Goal: Information Seeking & Learning: Learn about a topic

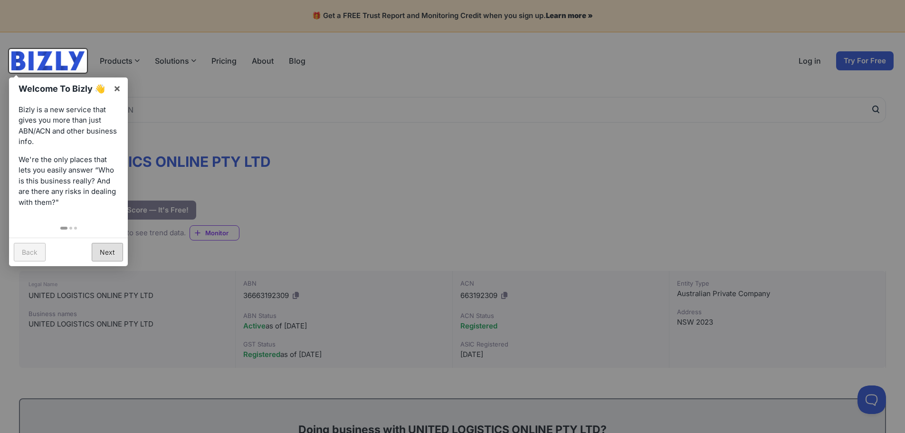
click at [106, 251] on link "Next" at bounding box center [107, 252] width 31 height 19
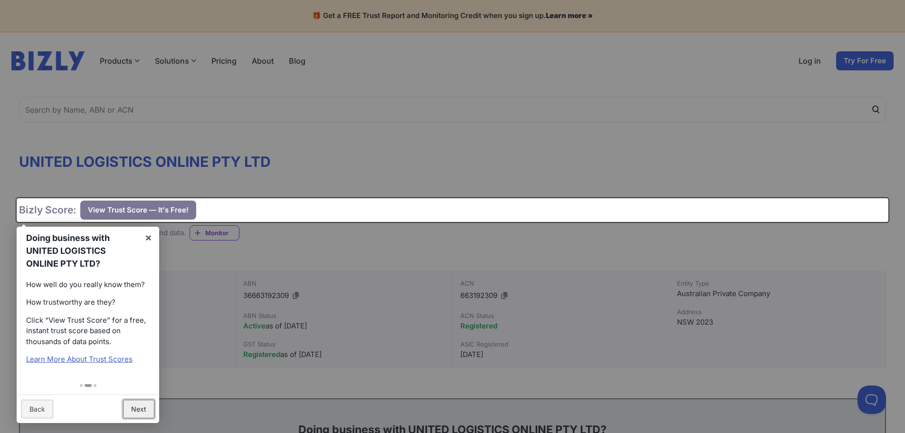
click at [133, 412] on link "Next" at bounding box center [138, 409] width 31 height 19
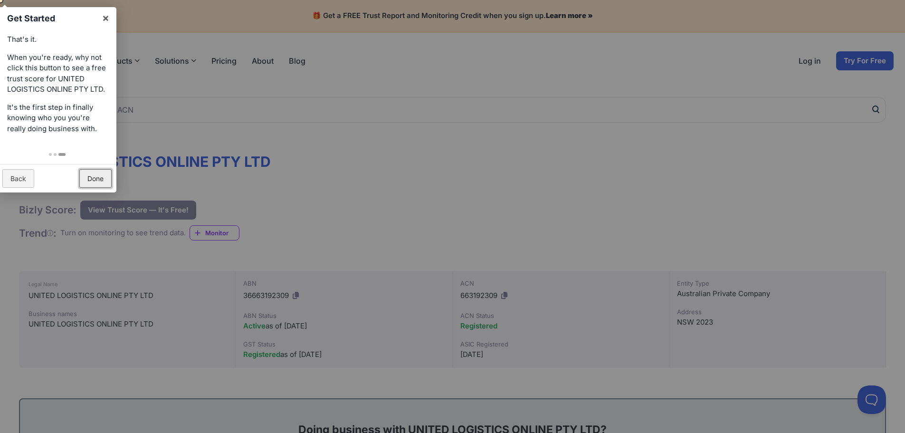
click at [97, 176] on link "Done" at bounding box center [95, 178] width 32 height 19
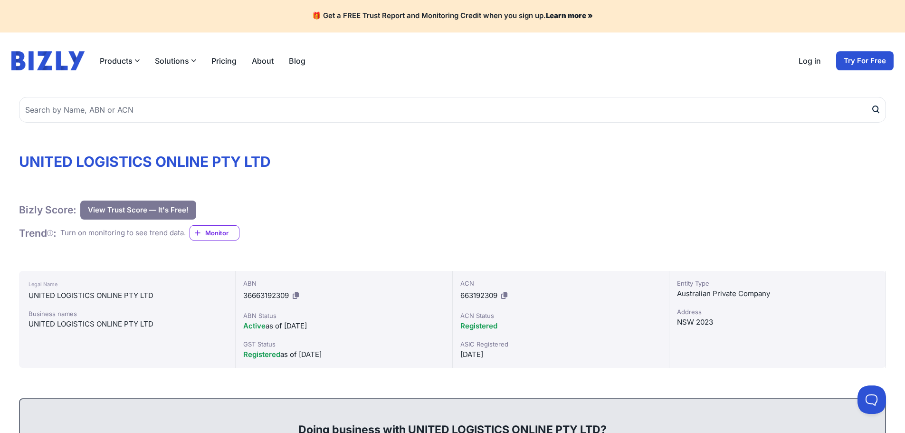
click at [150, 206] on button "View Trust Score — It's Free!" at bounding box center [138, 210] width 116 height 19
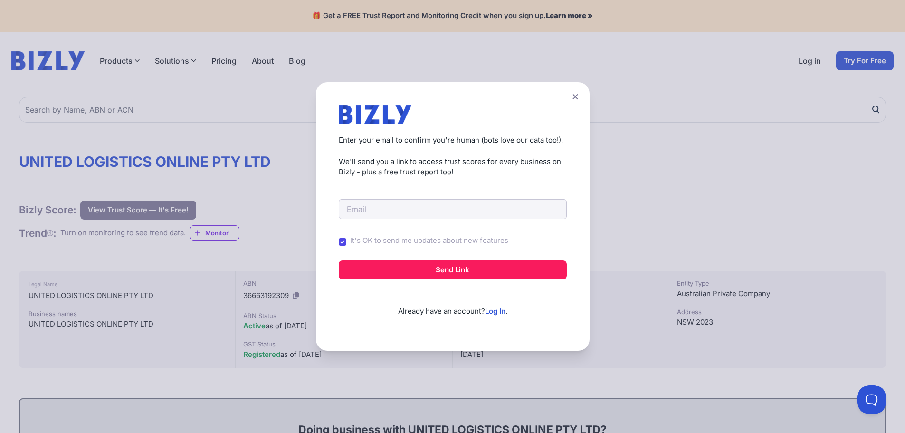
click at [576, 98] on icon at bounding box center [576, 97] width 6 height 6
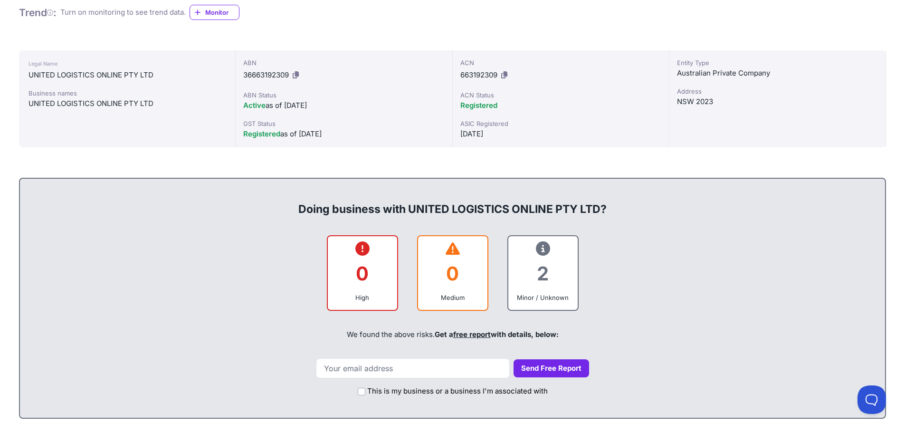
scroll to position [238, 0]
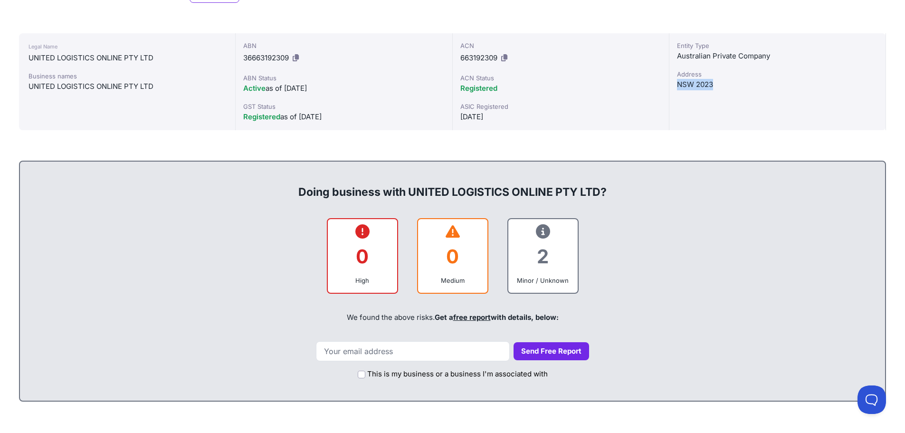
drag, startPoint x: 718, startPoint y: 83, endPoint x: 678, endPoint y: 81, distance: 40.0
click at [678, 81] on div "NSW 2023" at bounding box center [777, 84] width 201 height 11
click at [436, 354] on input "email" at bounding box center [413, 351] width 194 height 20
type input "[EMAIL_ADDRESS][DOMAIN_NAME]"
click at [530, 354] on button "Send Free Report" at bounding box center [552, 351] width 76 height 19
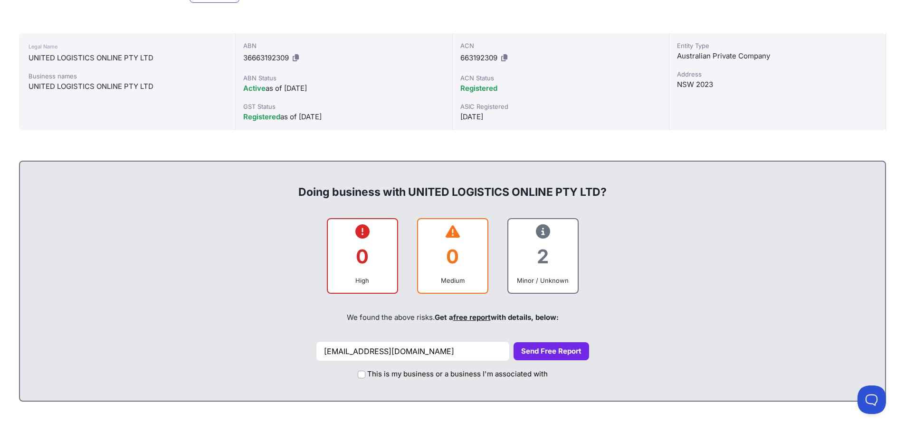
click at [526, 351] on button "Send Free Report" at bounding box center [552, 351] width 76 height 19
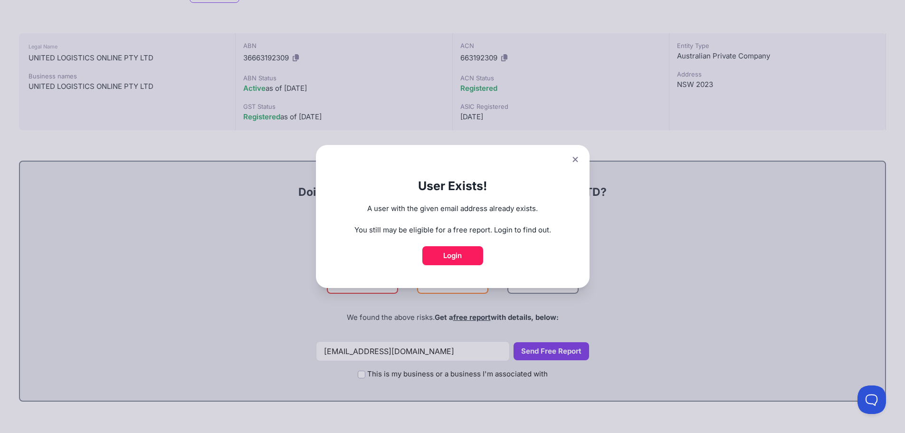
click at [575, 156] on button at bounding box center [575, 160] width 13 height 14
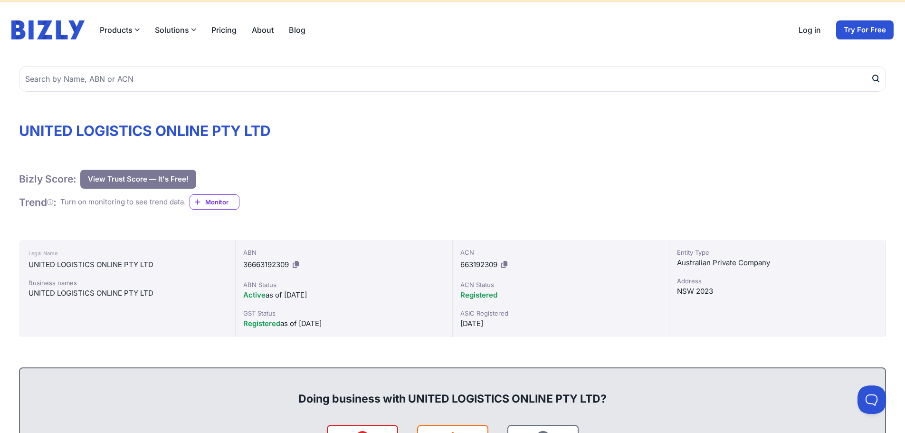
scroll to position [0, 0]
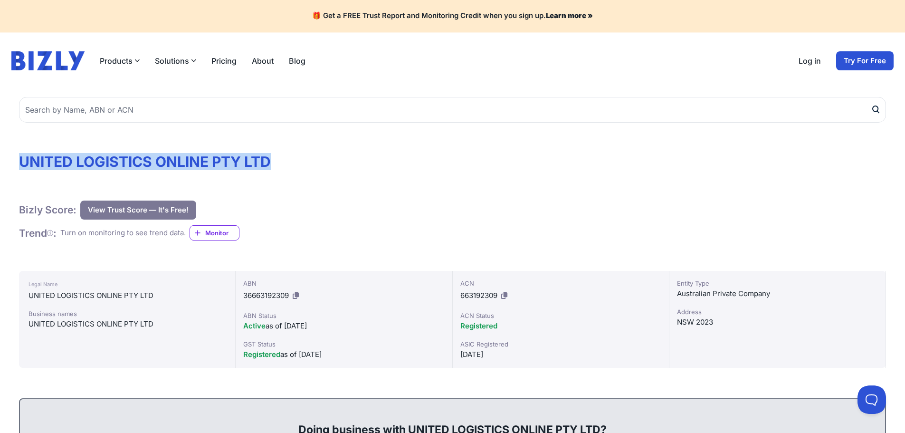
drag, startPoint x: 273, startPoint y: 163, endPoint x: 15, endPoint y: 163, distance: 258.0
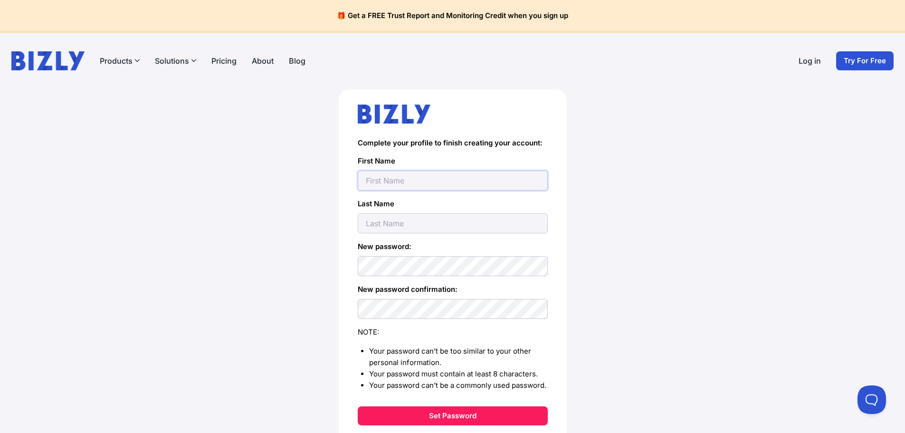
click at [393, 176] on input "text" at bounding box center [453, 181] width 190 height 20
type input "[EMAIL_ADDRESS][DOMAIN_NAME]"
drag, startPoint x: 461, startPoint y: 180, endPoint x: 392, endPoint y: 178, distance: 69.4
click at [392, 178] on input "[EMAIL_ADDRESS][DOMAIN_NAME]" at bounding box center [453, 181] width 190 height 20
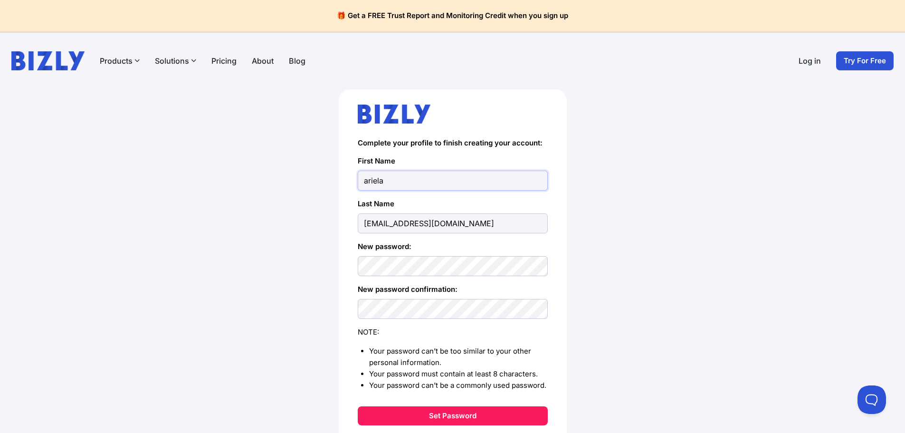
type input "ariela"
click at [527, 221] on input "[EMAIL_ADDRESS][DOMAIN_NAME]" at bounding box center [453, 223] width 190 height 20
drag, startPoint x: 527, startPoint y: 222, endPoint x: 317, endPoint y: 216, distance: 210.1
click at [317, 216] on div "Complete your profile to finish creating your account: First Name [PERSON_NAME]…" at bounding box center [452, 293] width 867 height 408
type input "D"
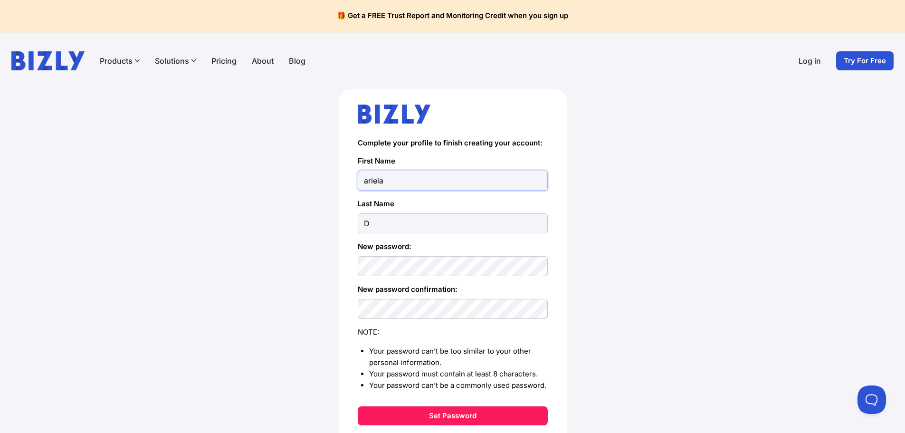
click at [366, 182] on input "ariela" at bounding box center [453, 181] width 190 height 20
type input "[PERSON_NAME]"
click at [509, 413] on button "Set Password" at bounding box center [453, 415] width 190 height 19
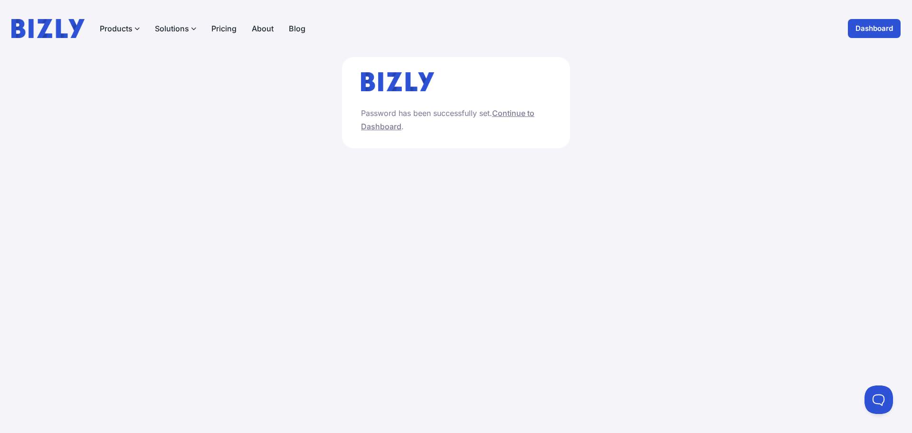
click at [521, 117] on link "Continue to Dashboard" at bounding box center [447, 119] width 173 height 23
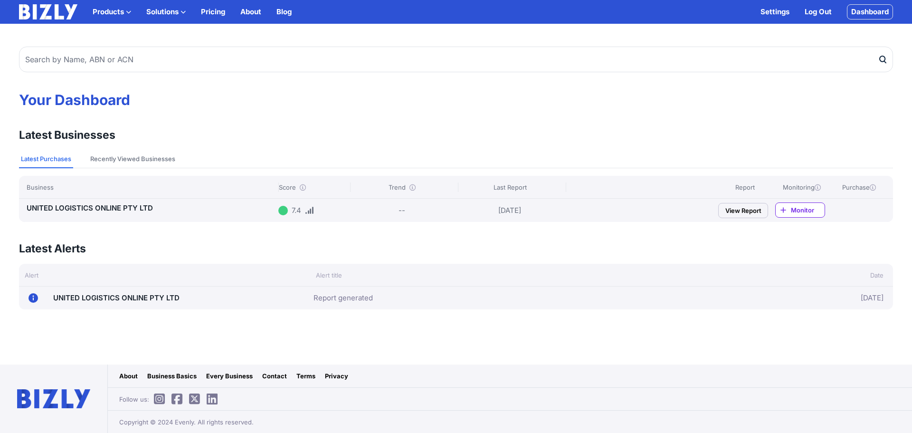
click at [126, 211] on link "UNITED LOGISTICS ONLINE PTY LTD" at bounding box center [90, 207] width 126 height 9
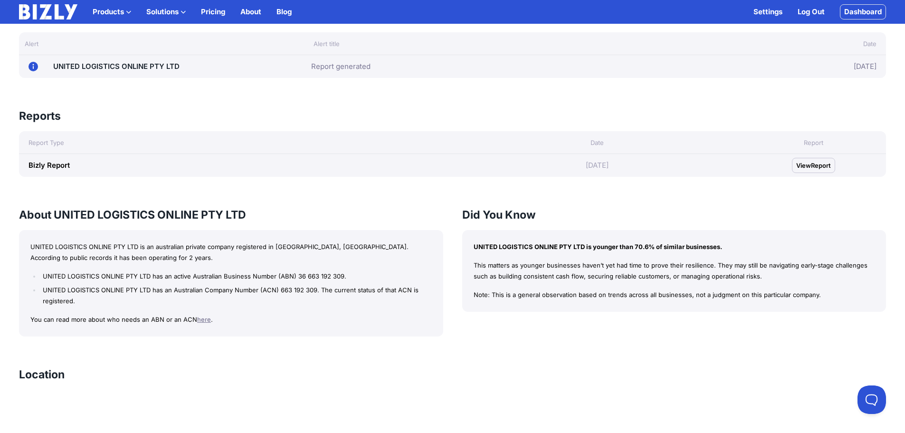
scroll to position [333, 0]
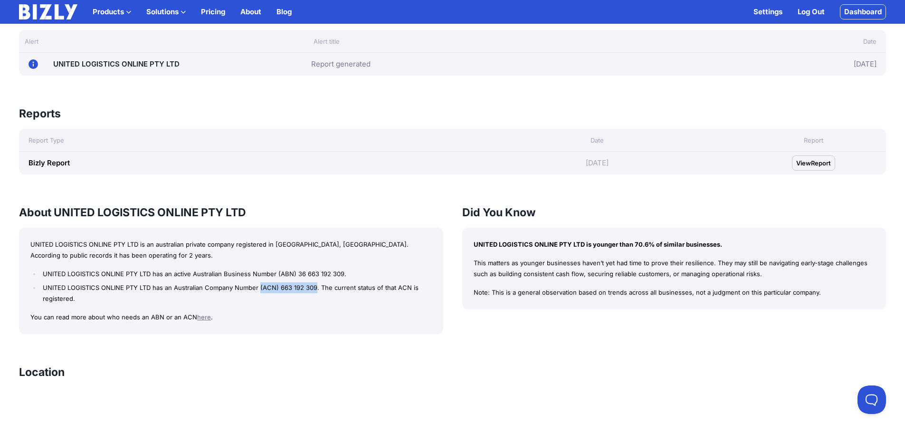
drag, startPoint x: 260, startPoint y: 288, endPoint x: 316, endPoint y: 288, distance: 55.6
click at [316, 288] on li "UNITED LOGISTICS ONLINE PTY LTD has an Australian Company Number (ACN) 663 192 …" at bounding box center [235, 293] width 391 height 22
click at [450, 280] on div "About UNITED LOGISTICS ONLINE PTY LTD UNITED LOGISTICS ONLINE PTY LTD is an aus…" at bounding box center [452, 269] width 867 height 129
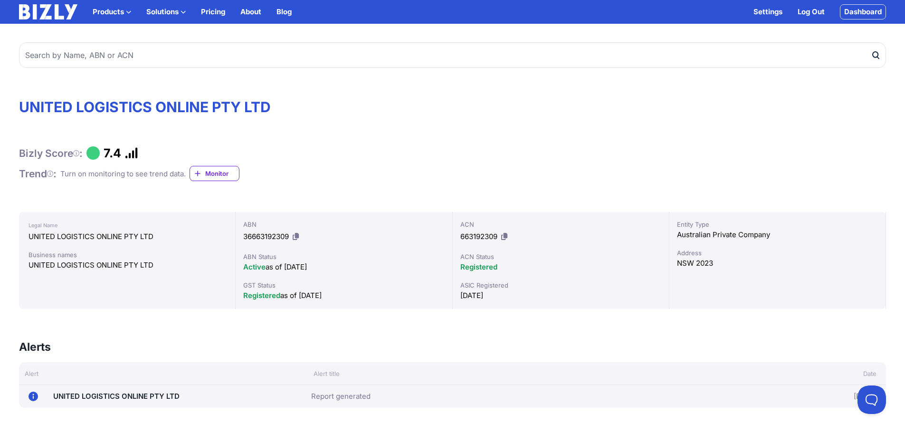
scroll to position [0, 0]
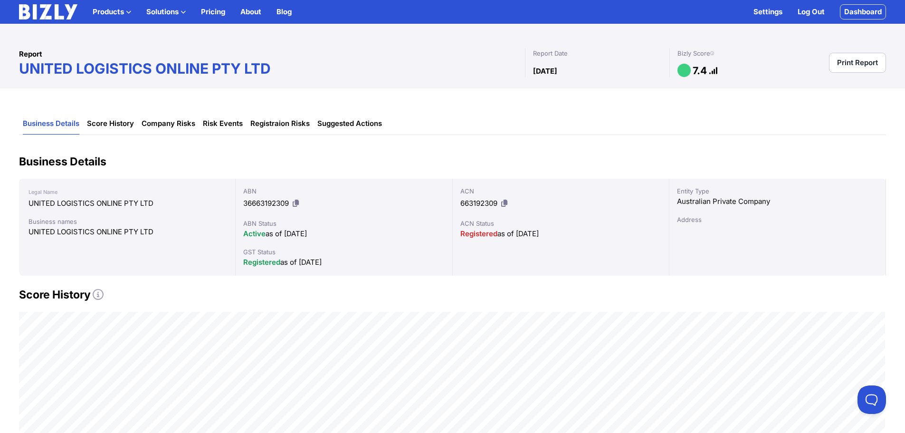
click at [769, 215] on div "Address" at bounding box center [777, 220] width 201 height 10
